Goal: Task Accomplishment & Management: Complete application form

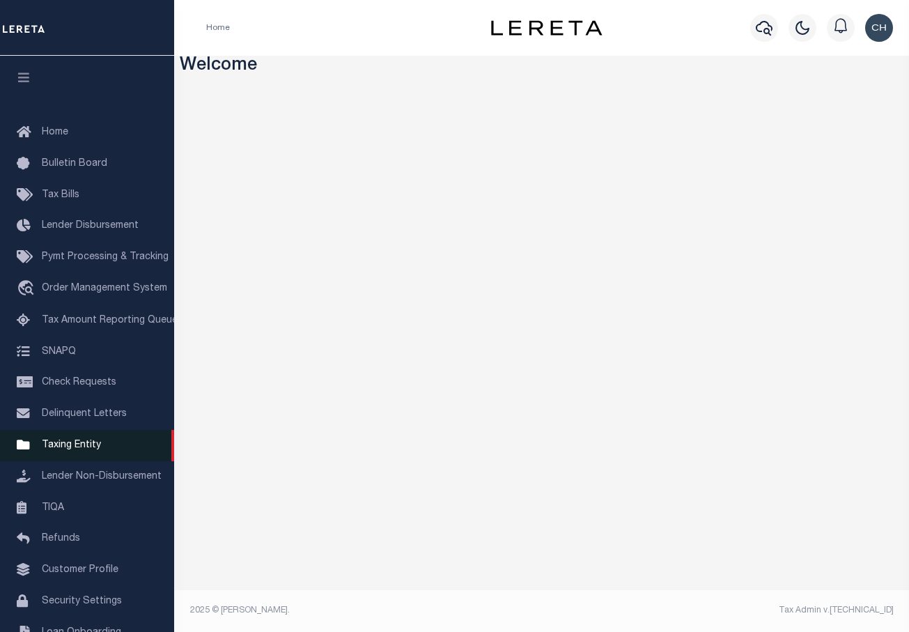
click at [77, 450] on span "Taxing Entity" at bounding box center [71, 445] width 59 height 10
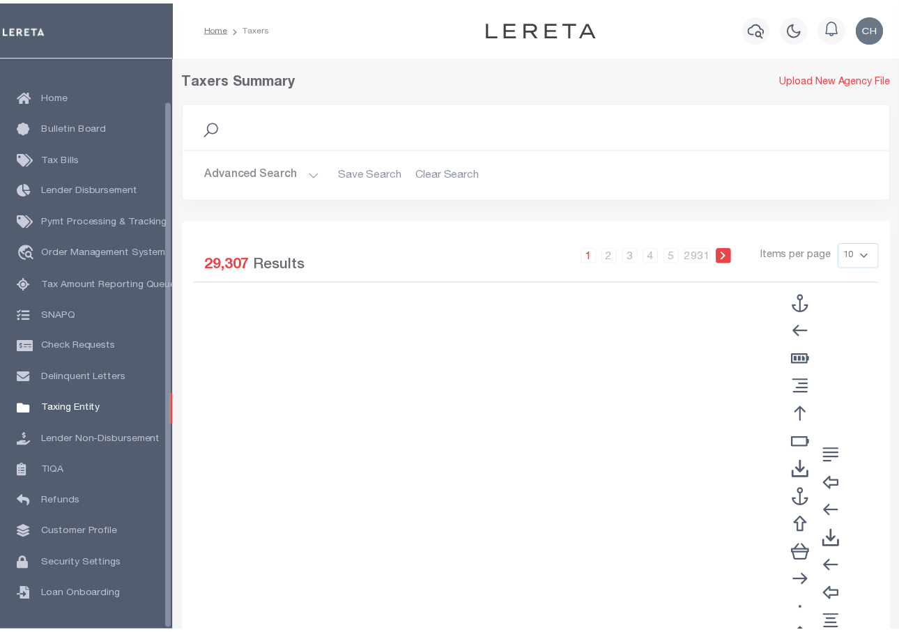
scroll to position [47, 0]
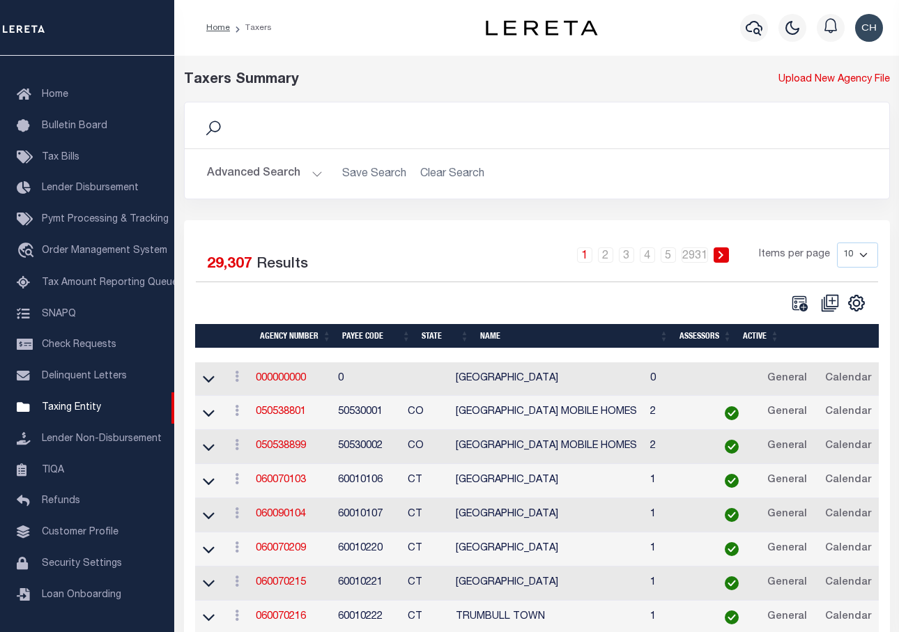
click at [298, 507] on td "060090104" at bounding box center [291, 515] width 82 height 34
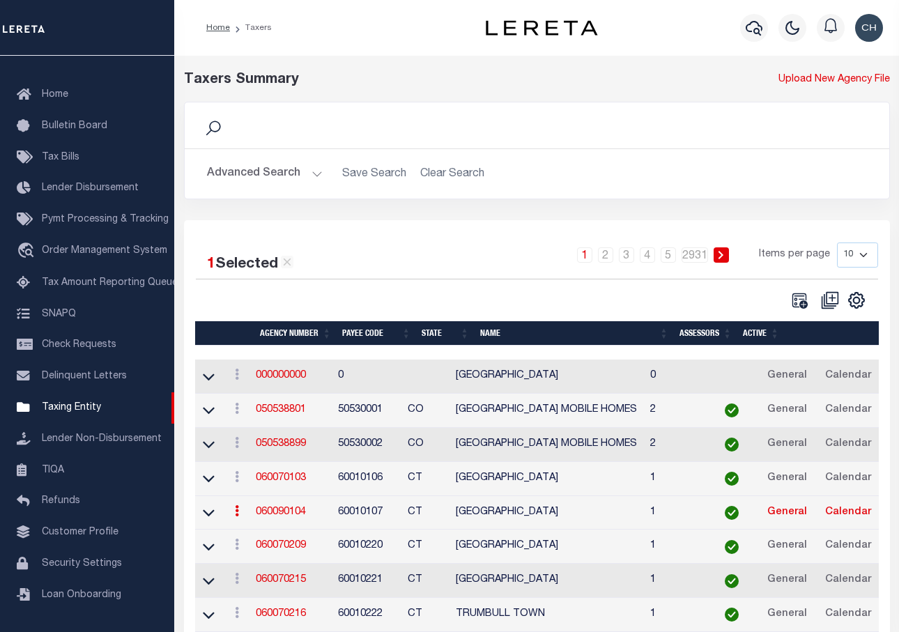
click at [298, 517] on link "060090104" at bounding box center [281, 512] width 50 height 10
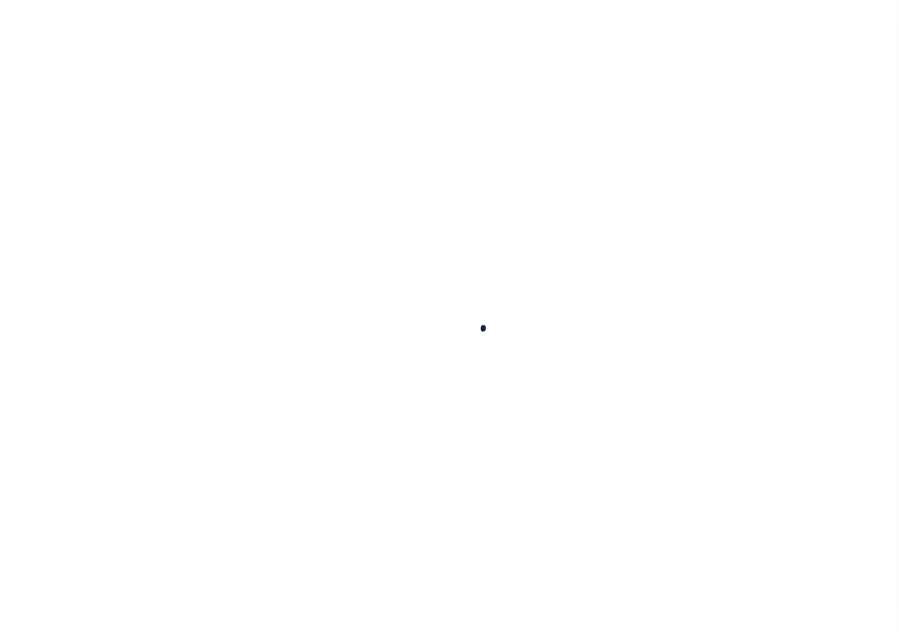
select select
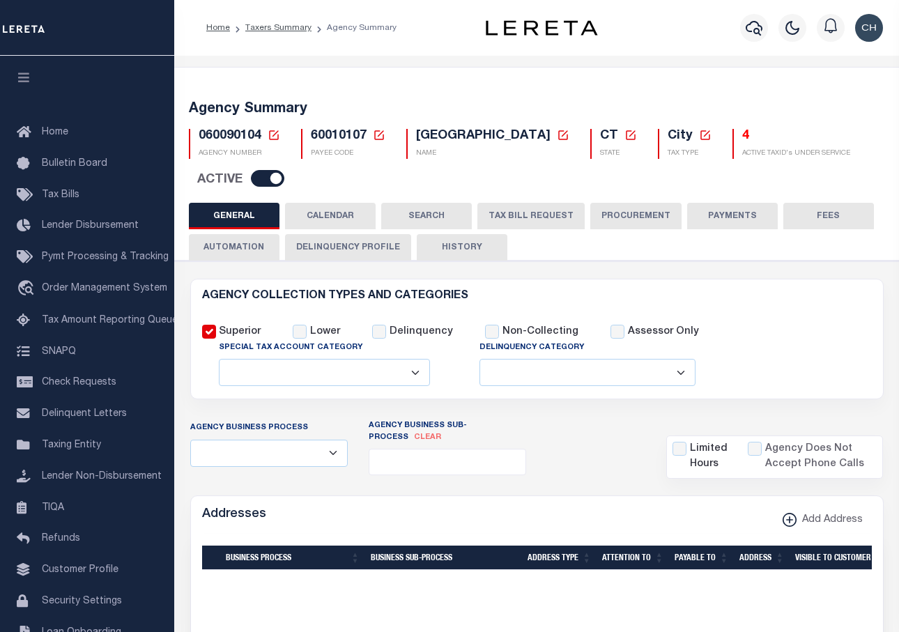
checkbox input "false"
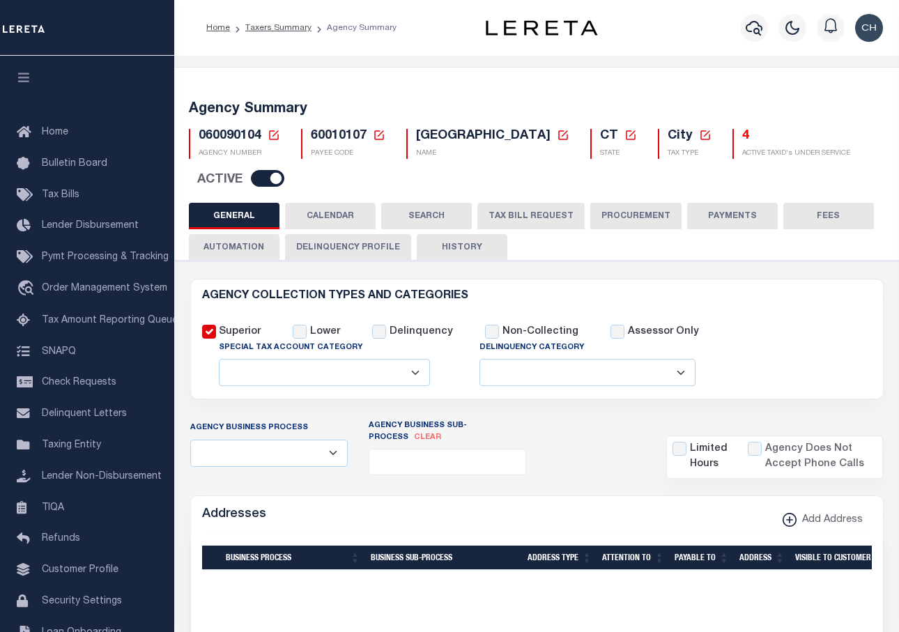
type input "900104004"
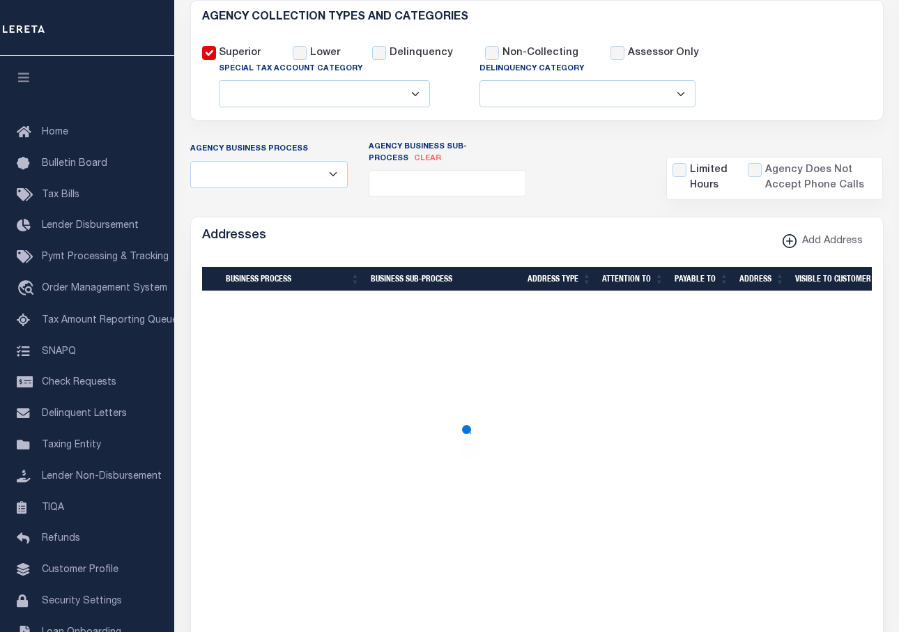
scroll to position [209, 0]
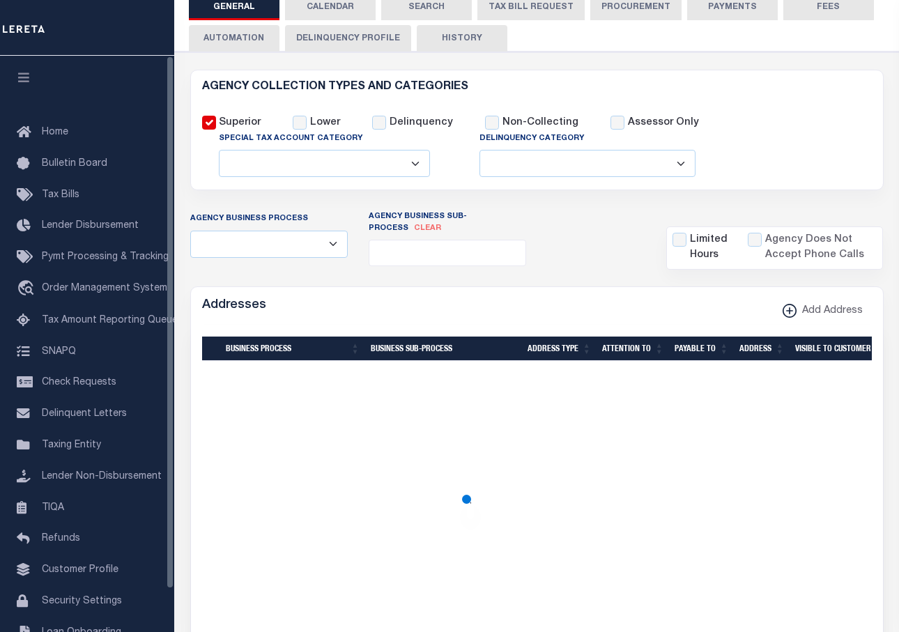
click at [26, 75] on icon "button" at bounding box center [24, 77] width 16 height 13
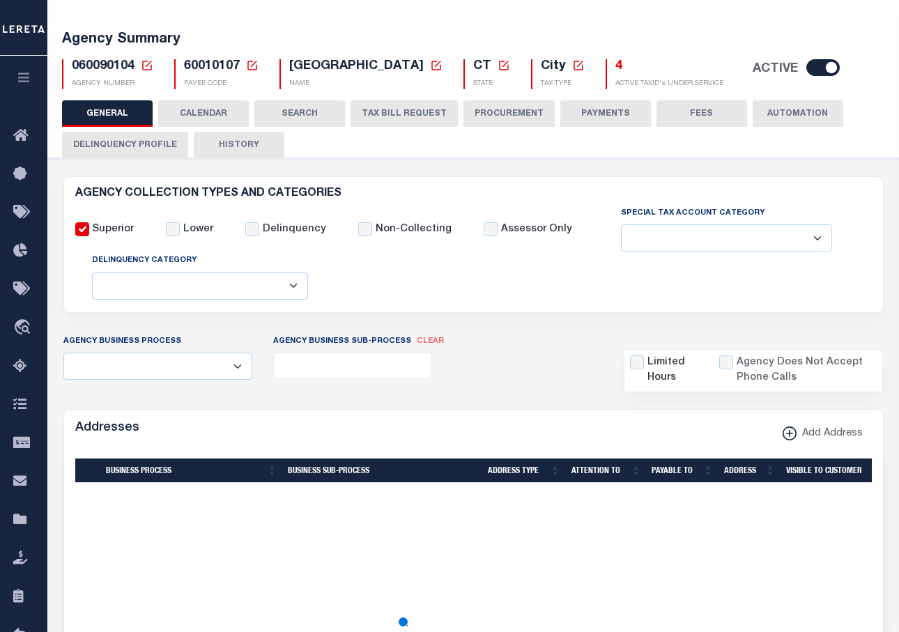
scroll to position [139, 0]
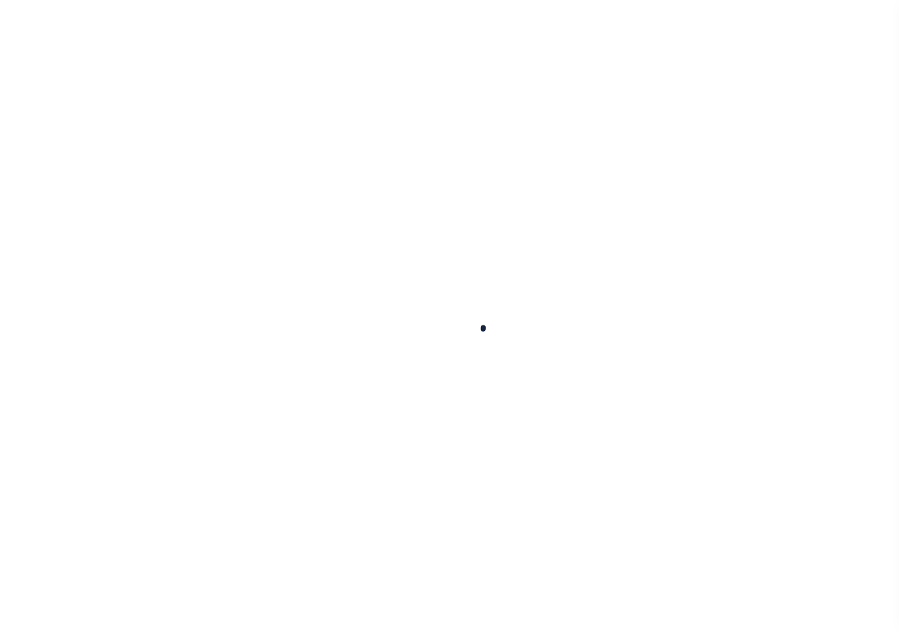
select select
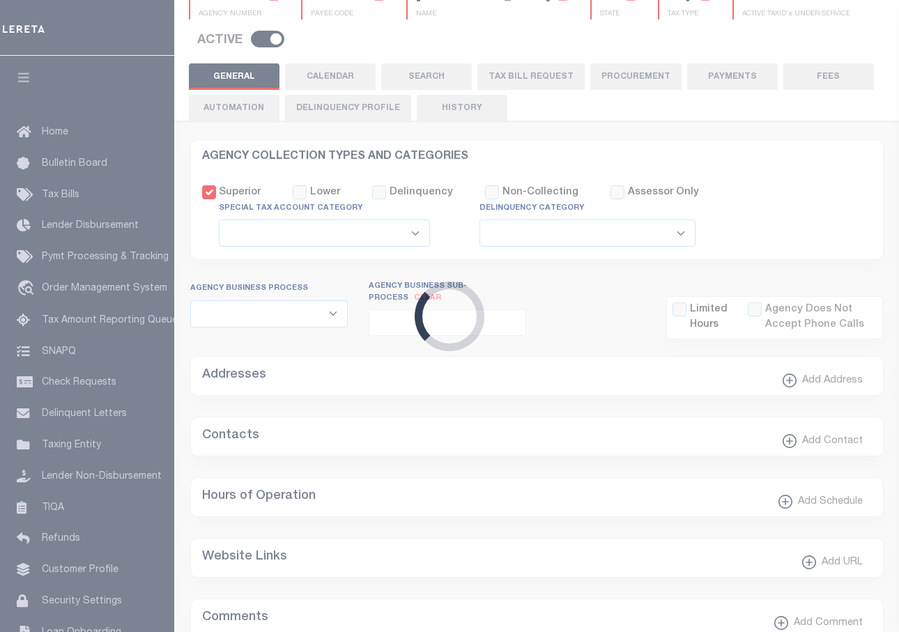
checkbox input "false"
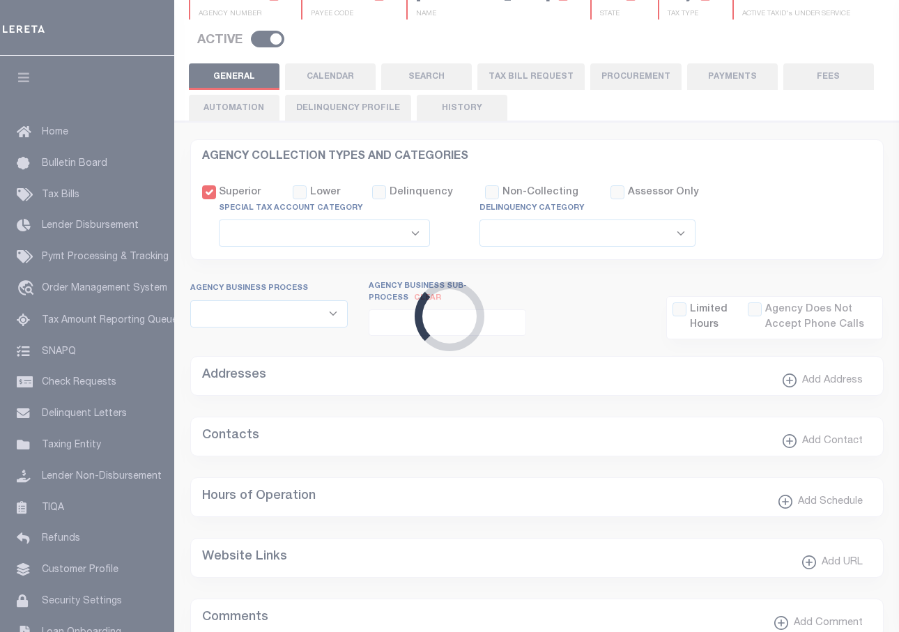
type input "900104004"
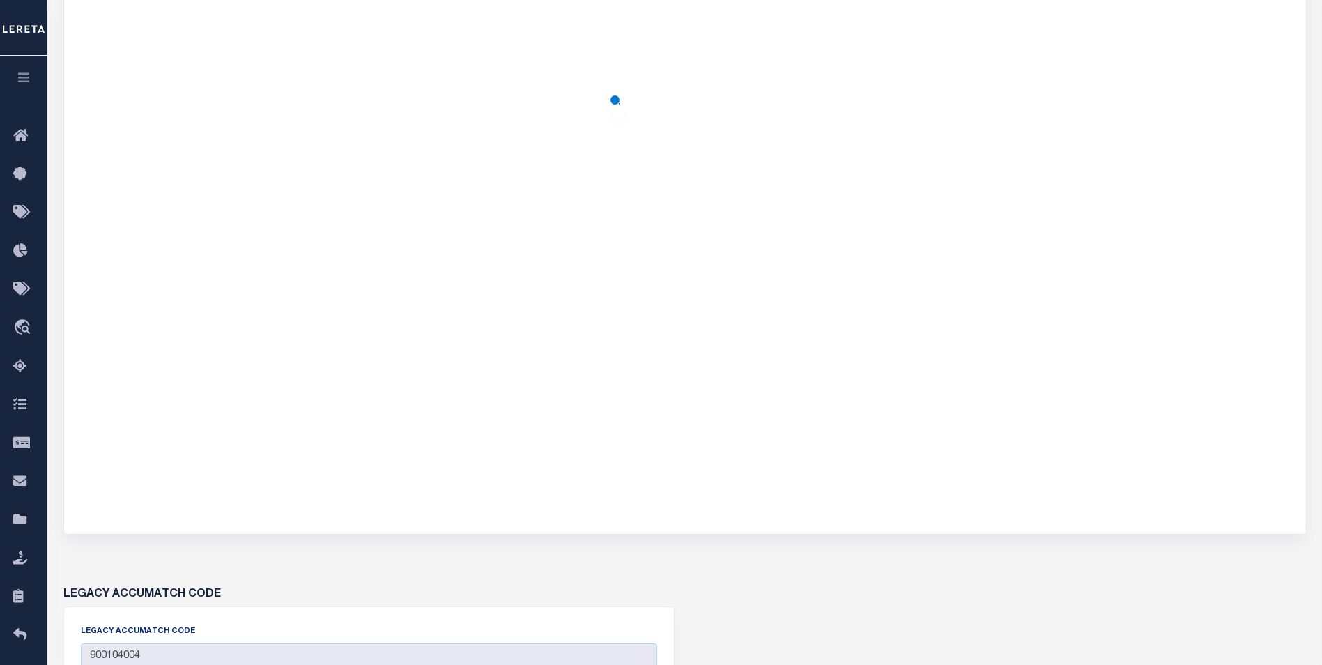
scroll to position [3368, 0]
